Goal: Book appointment/travel/reservation

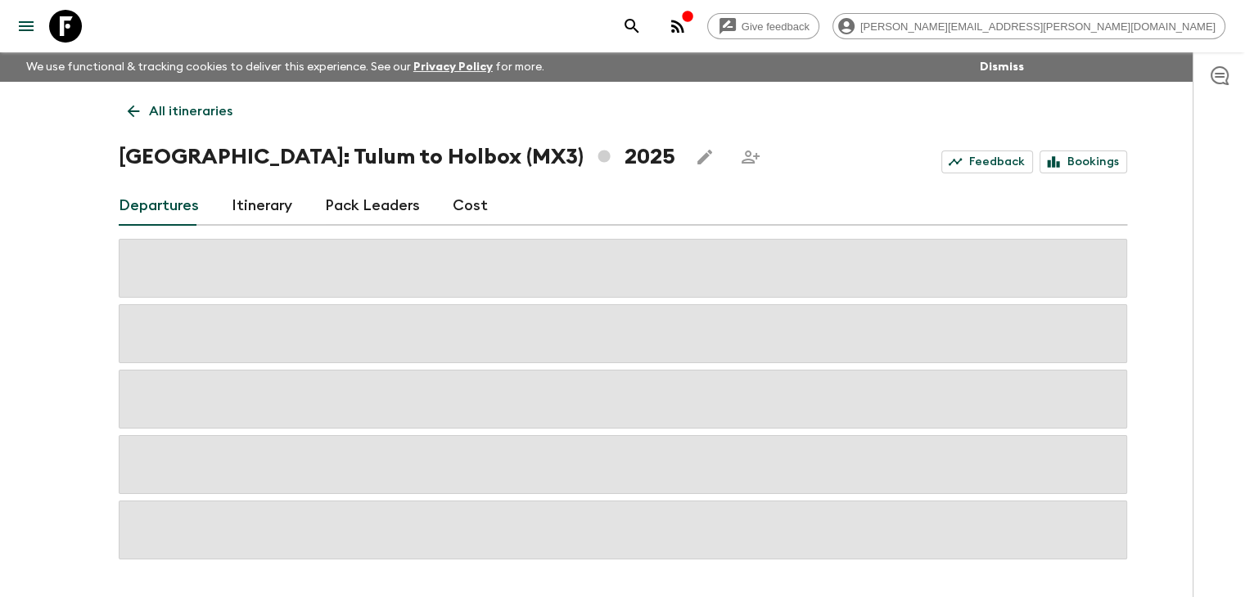
click at [154, 106] on p "All itineraries" at bounding box center [190, 111] width 83 height 20
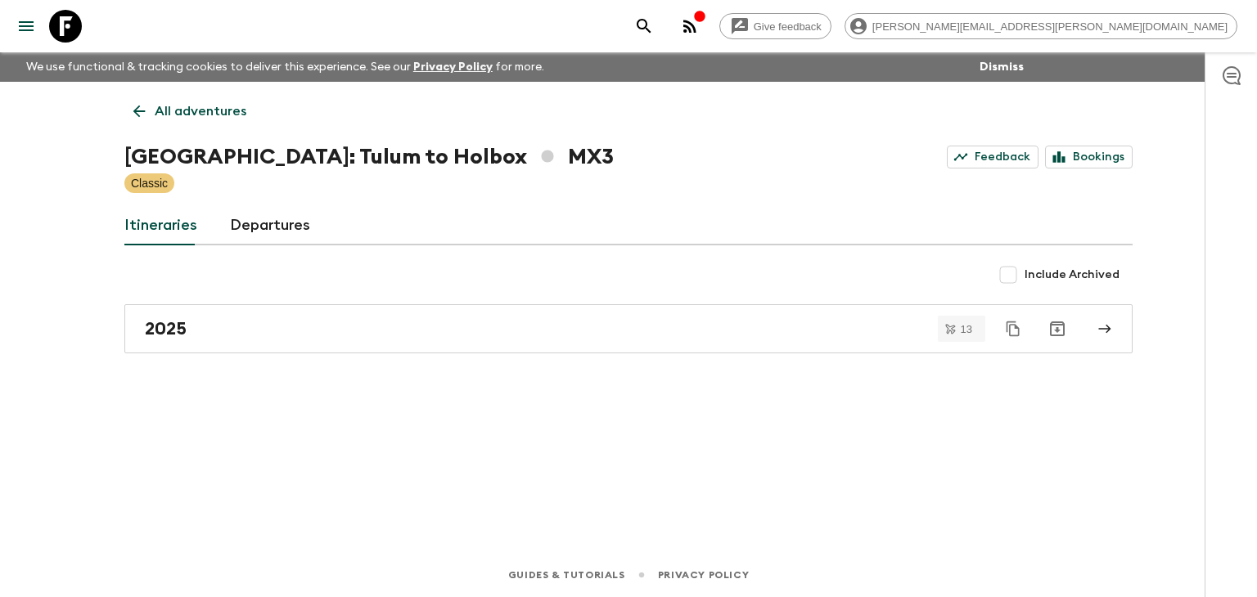
click at [154, 106] on link "All adventures" at bounding box center [189, 111] width 131 height 33
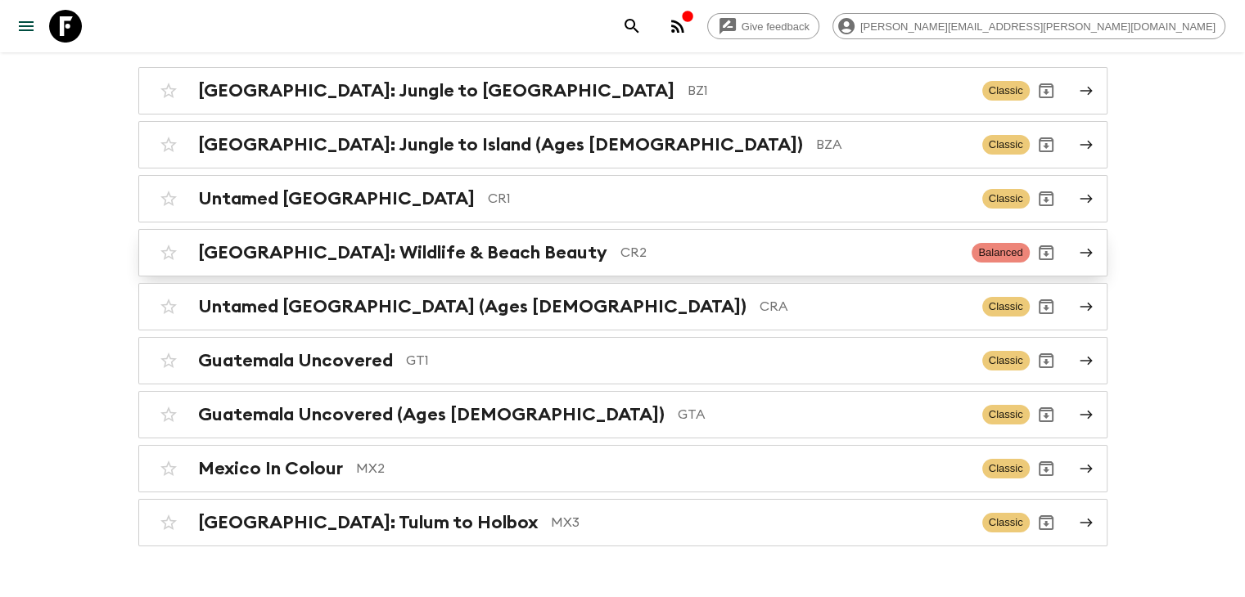
scroll to position [210, 0]
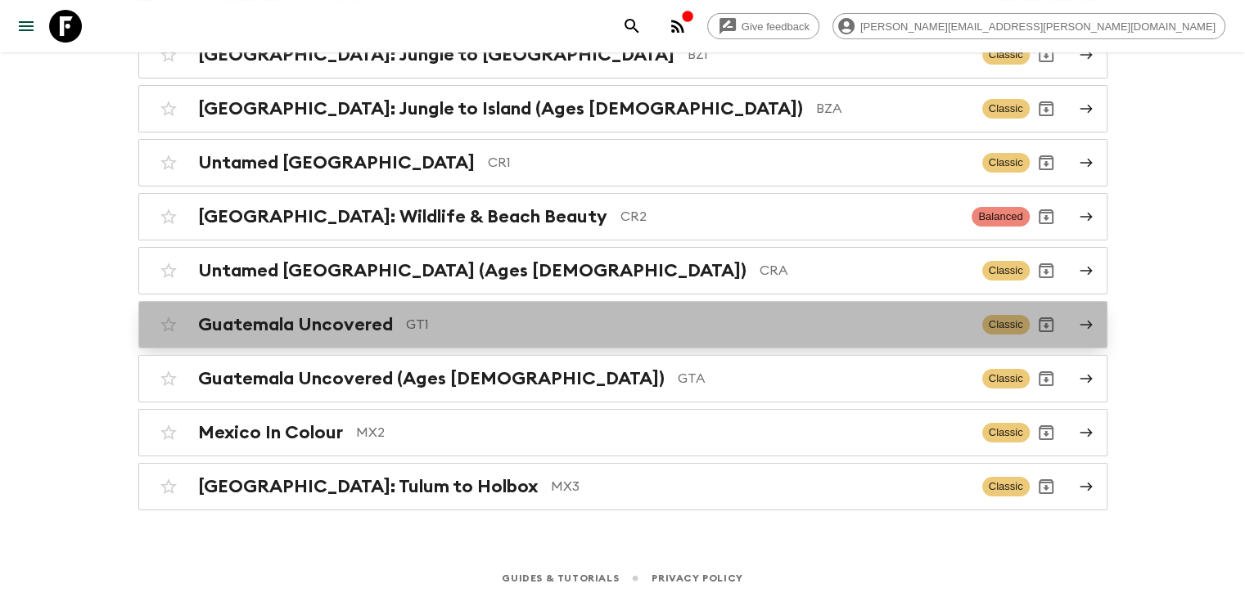
click at [249, 325] on h2 "Guatemala Uncovered" at bounding box center [295, 324] width 195 height 21
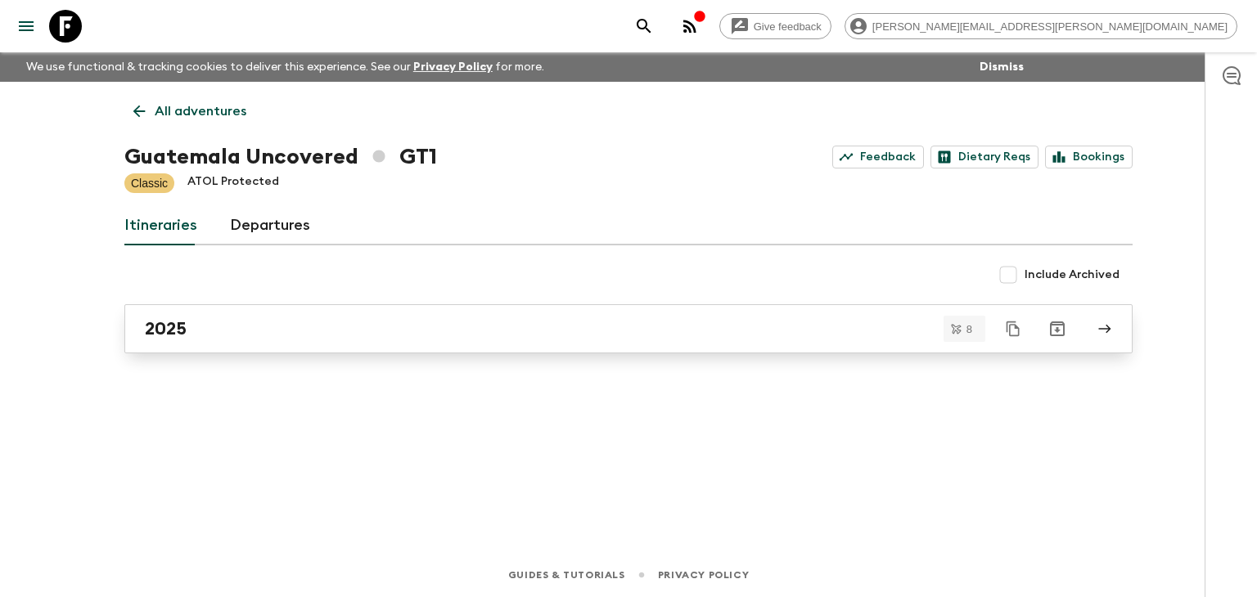
click at [240, 348] on link "2025" at bounding box center [628, 328] width 1008 height 49
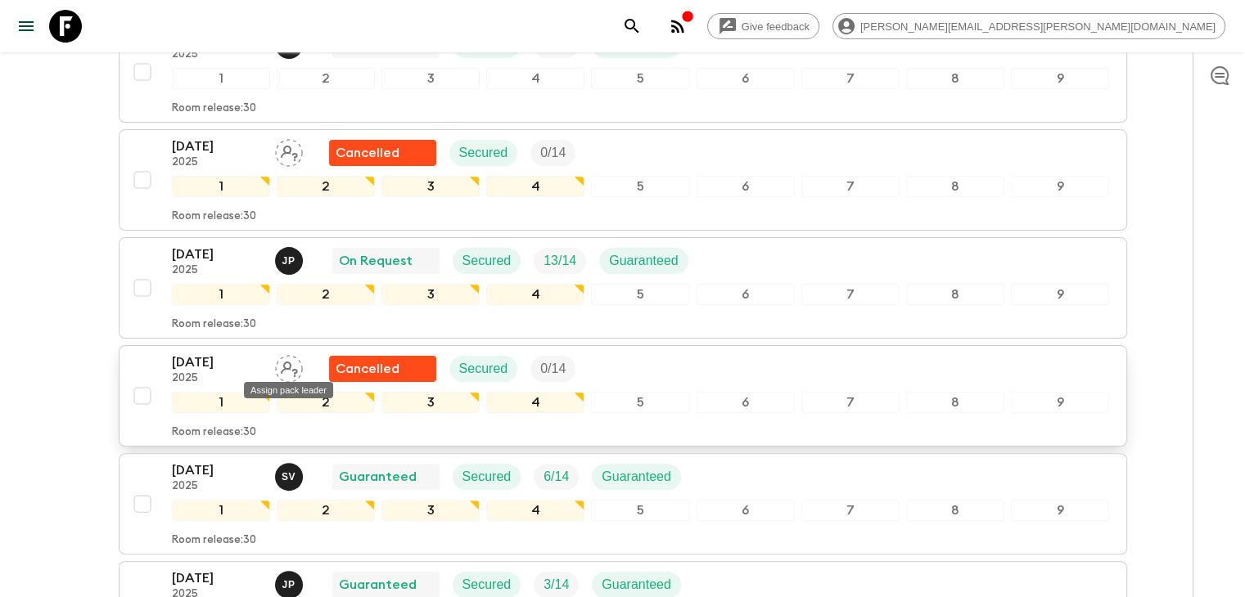
scroll to position [409, 0]
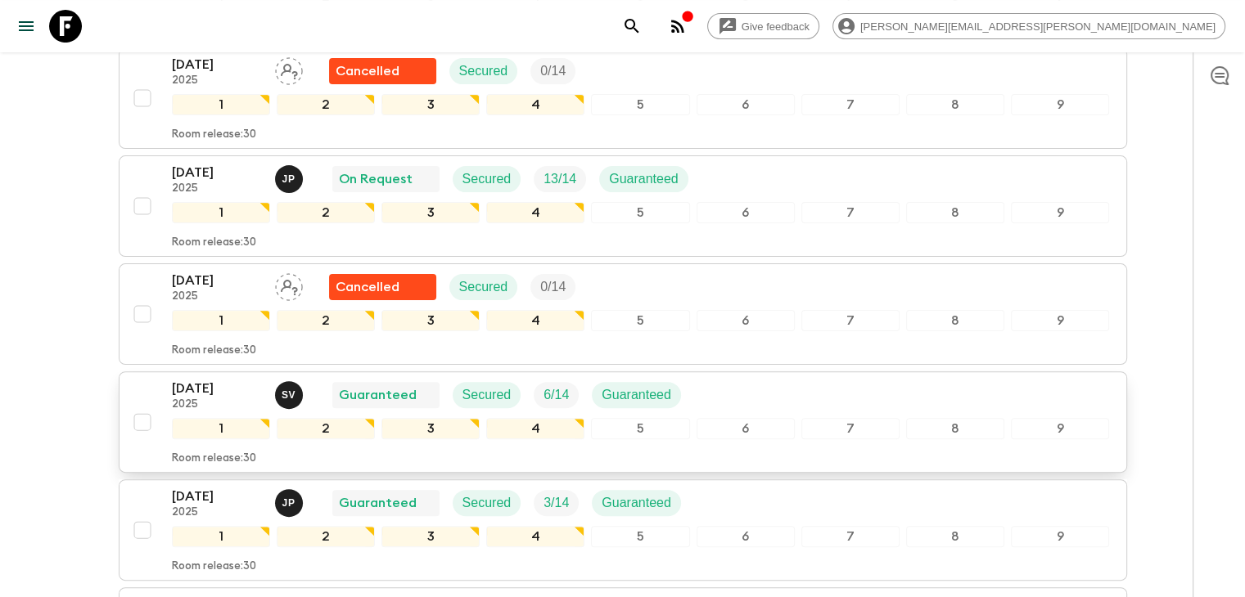
click at [223, 390] on p "[DATE]" at bounding box center [217, 389] width 90 height 20
